Goal: Information Seeking & Learning: Understand process/instructions

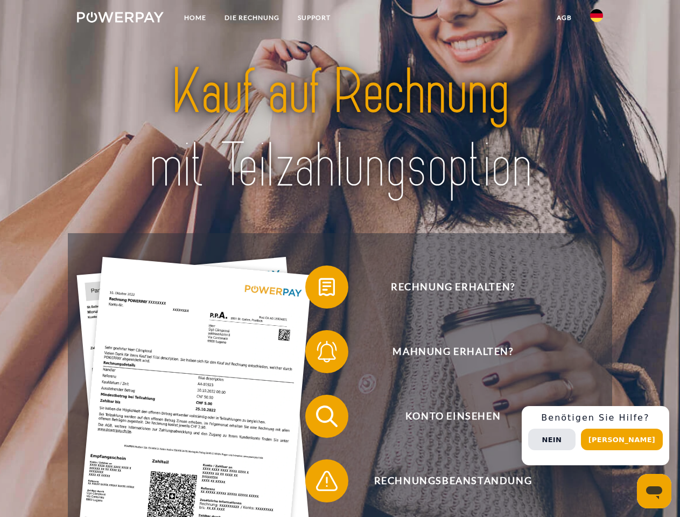
click at [120, 19] on img at bounding box center [120, 17] width 87 height 11
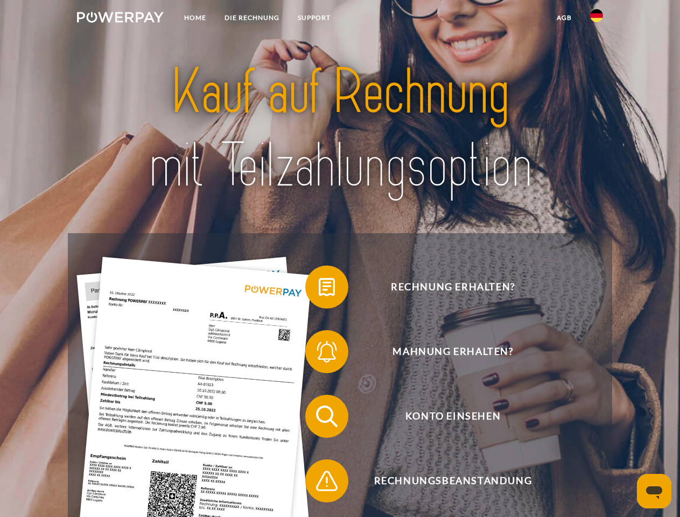
click at [597, 19] on img at bounding box center [596, 15] width 13 height 13
click at [564, 18] on link "agb" at bounding box center [564, 17] width 33 height 19
click at [319, 289] on span at bounding box center [311, 287] width 54 height 54
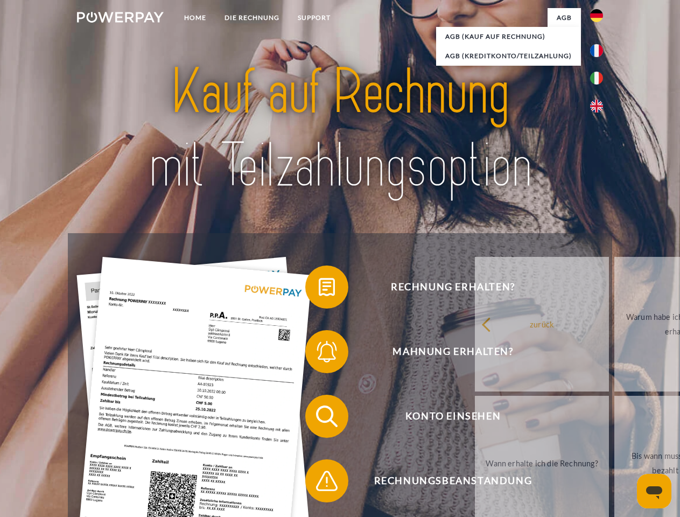
click at [319, 354] on span at bounding box center [311, 352] width 54 height 54
click at [615, 419] on link "Bis wann muss die Rechnung bezahlt werden?" at bounding box center [682, 463] width 134 height 135
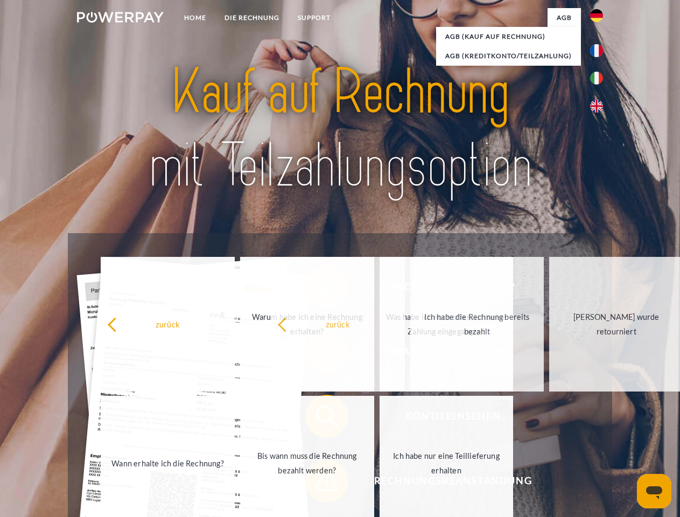
click at [319, 483] on span at bounding box center [311, 481] width 54 height 54
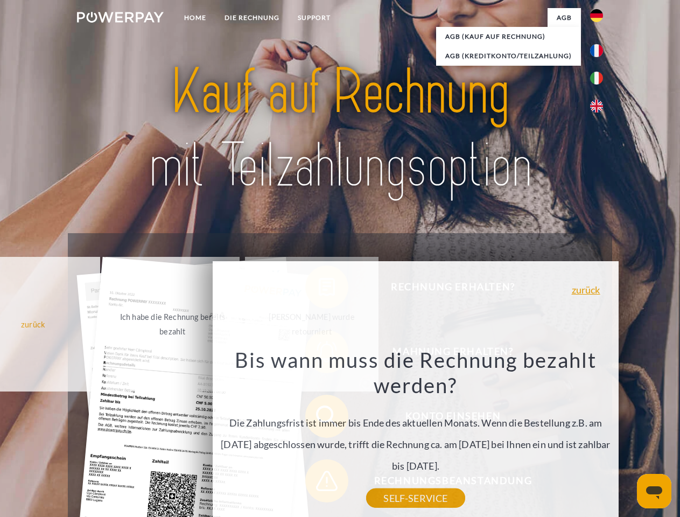
click at [600, 436] on div "Rechnung erhalten? Mahnung erhalten? Konto einsehen" at bounding box center [340, 448] width 544 height 431
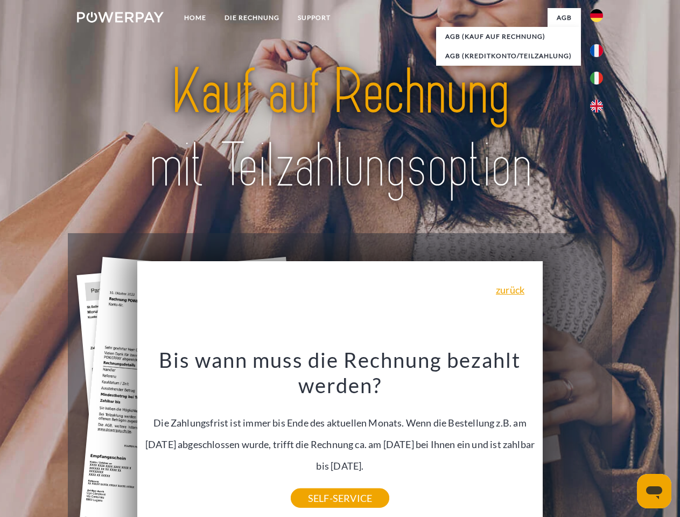
click at [573, 438] on span "Konto einsehen" at bounding box center [453, 416] width 264 height 43
click at [626, 440] on header "Home DIE RECHNUNG SUPPORT" at bounding box center [340, 372] width 680 height 744
